Goal: Check status: Check status

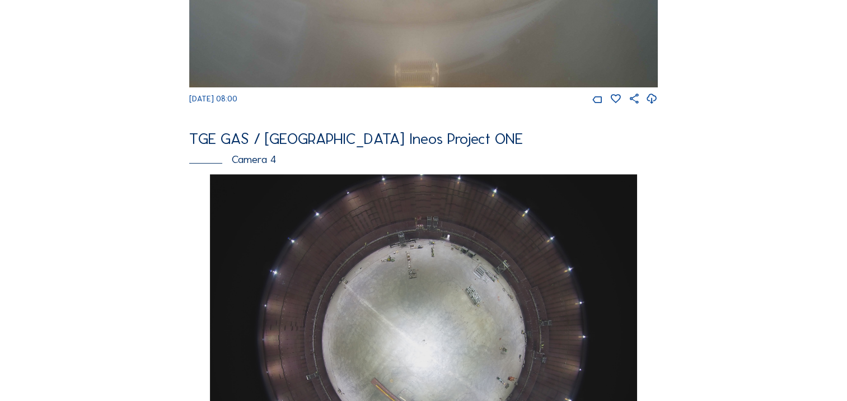
scroll to position [304, 0]
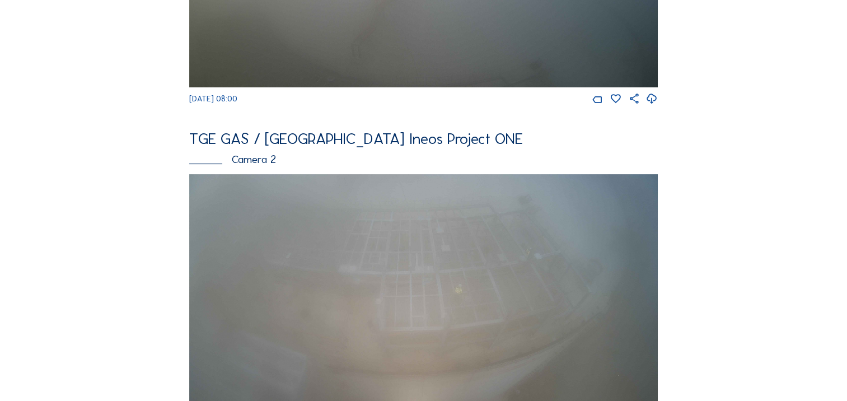
click at [458, 276] on img at bounding box center [423, 306] width 469 height 264
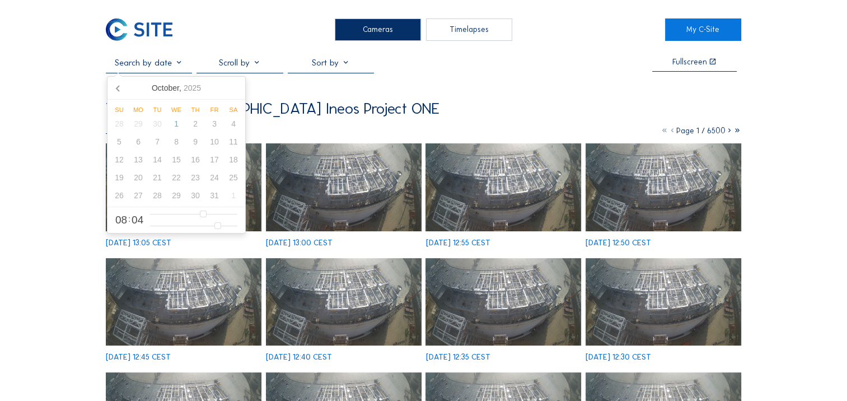
click at [147, 68] on input "text" at bounding box center [149, 62] width 86 height 11
click at [115, 87] on icon at bounding box center [119, 88] width 18 height 18
click at [124, 161] on div "13" at bounding box center [119, 160] width 19 height 18
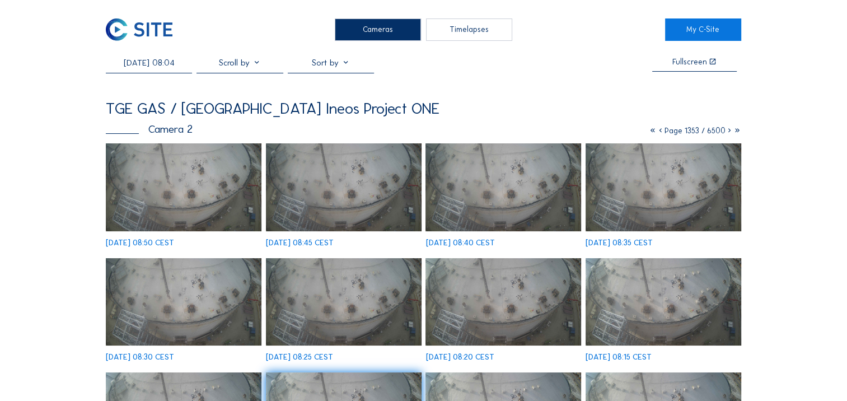
click at [471, 97] on div "[DATE] 08:04 Fullscreen TGE GAS / [GEOGRAPHIC_DATA] Ineos Project ONE Camera 2 …" at bounding box center [424, 323] width 636 height 533
click at [157, 186] on img at bounding box center [184, 186] width 156 height 87
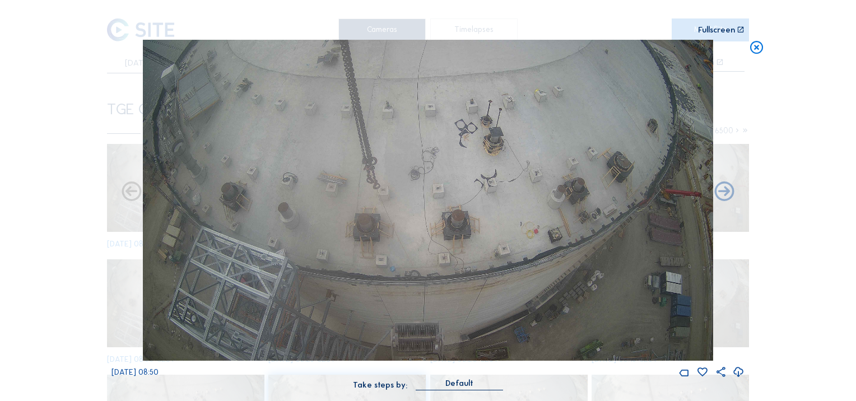
click at [739, 373] on icon at bounding box center [739, 372] width 12 height 15
click at [822, 74] on div "Scroll to travel through time | Press 'Alt' Button + Scroll to Zoom | Click and…" at bounding box center [428, 200] width 856 height 401
click at [753, 51] on icon at bounding box center [757, 48] width 16 height 16
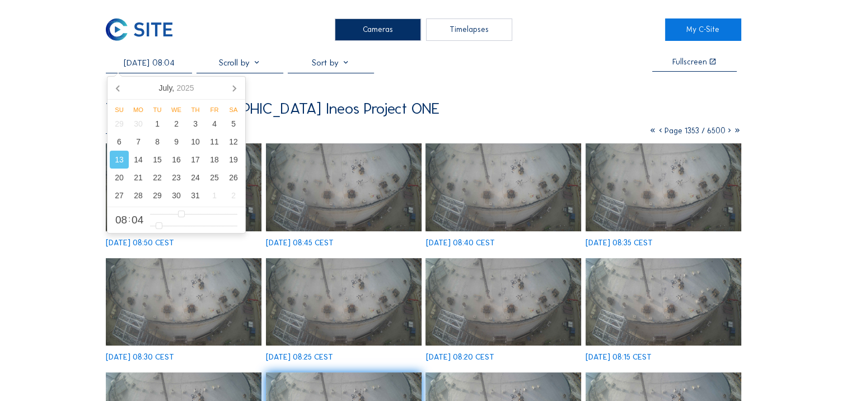
click at [132, 67] on input "[DATE] 08:04" at bounding box center [149, 62] width 86 height 11
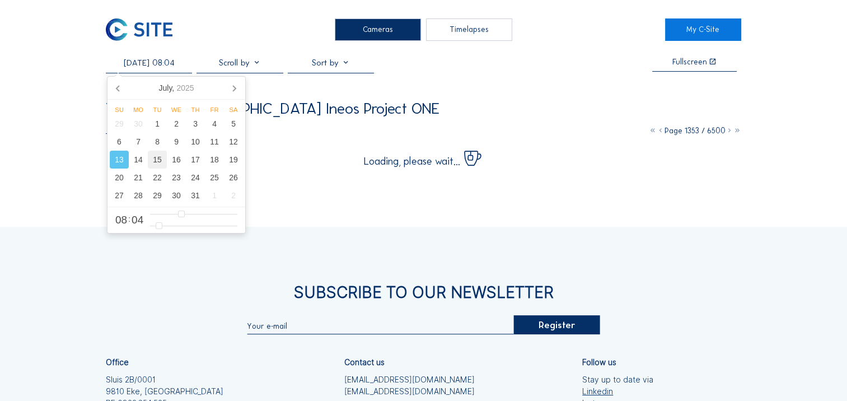
click at [153, 161] on div "15" at bounding box center [157, 160] width 19 height 18
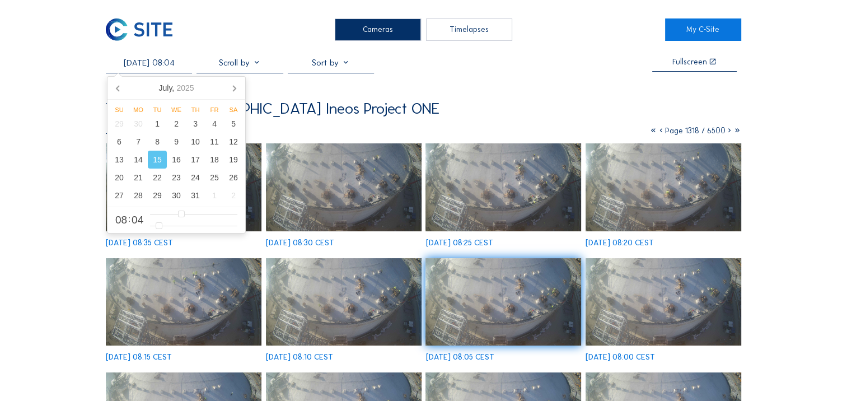
click at [533, 316] on img at bounding box center [504, 301] width 156 height 87
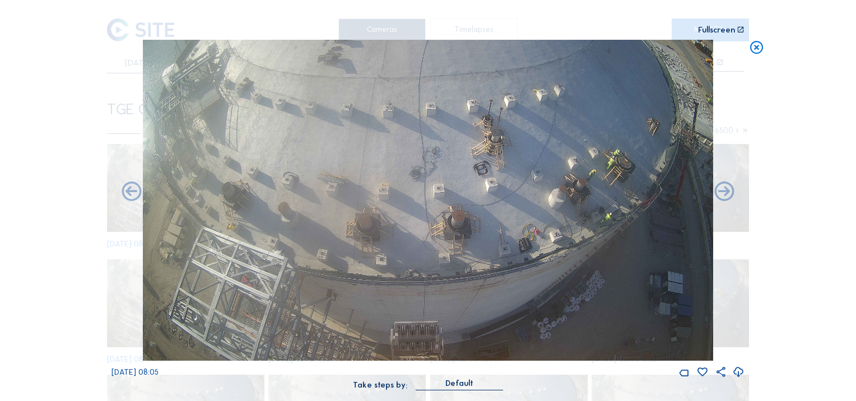
click at [755, 52] on icon at bounding box center [757, 48] width 16 height 16
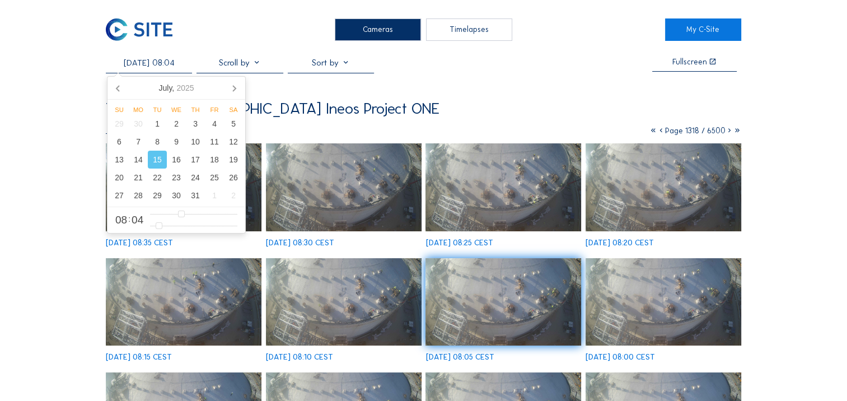
click at [138, 66] on input "[DATE] 08:04" at bounding box center [149, 62] width 86 height 11
click at [138, 156] on div "14" at bounding box center [138, 160] width 19 height 18
type input "[DATE] 08:04"
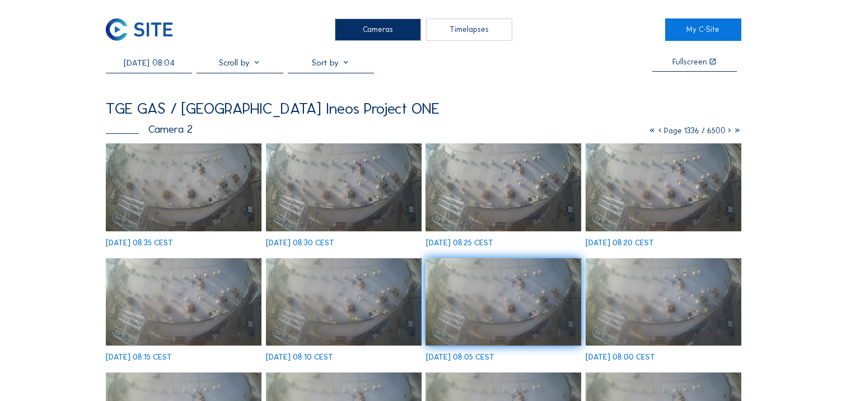
click at [594, 91] on div "[DATE] 08:04 Fullscreen TGE GAS / [GEOGRAPHIC_DATA] Ineos Project ONE Camera 2 …" at bounding box center [424, 323] width 636 height 533
